Goal: Task Accomplishment & Management: Use online tool/utility

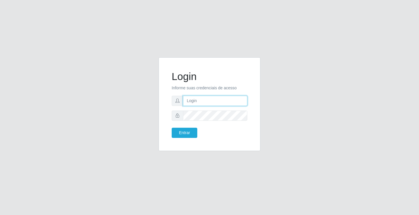
click at [196, 105] on input "text" at bounding box center [215, 101] width 64 height 10
type input "ediane@ideal"
click at [172, 128] on button "Entrar" at bounding box center [185, 133] width 26 height 10
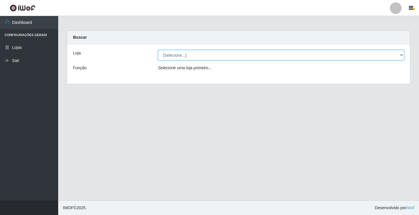
click at [184, 53] on select "[Selecione...] Ideal - Conceição" at bounding box center [281, 55] width 246 height 10
select select "231"
click at [158, 50] on select "[Selecione...] Ideal - Conceição" at bounding box center [281, 55] width 246 height 10
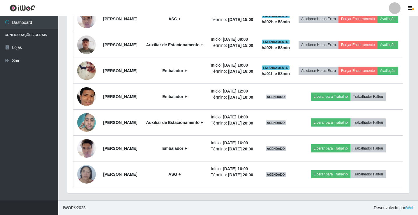
scroll to position [320, 0]
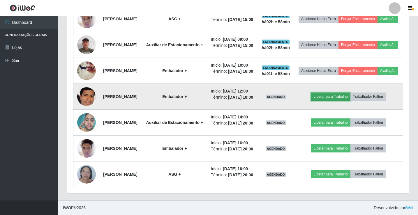
click at [331, 101] on button "Liberar para Trabalho" at bounding box center [330, 97] width 39 height 8
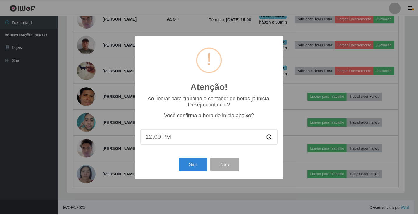
scroll to position [121, 339]
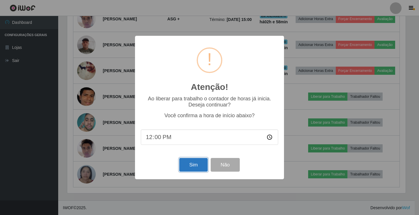
click at [194, 165] on button "Sim" at bounding box center [193, 165] width 28 height 14
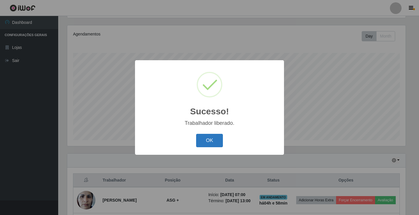
click at [213, 147] on button "OK" at bounding box center [209, 141] width 27 height 14
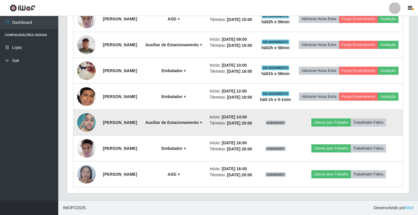
scroll to position [395, 0]
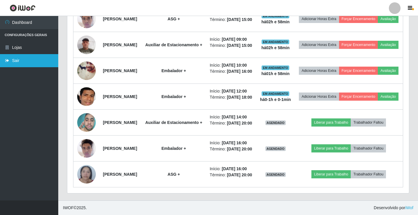
click at [21, 63] on link "Sair" at bounding box center [29, 60] width 58 height 13
